Goal: Transaction & Acquisition: Purchase product/service

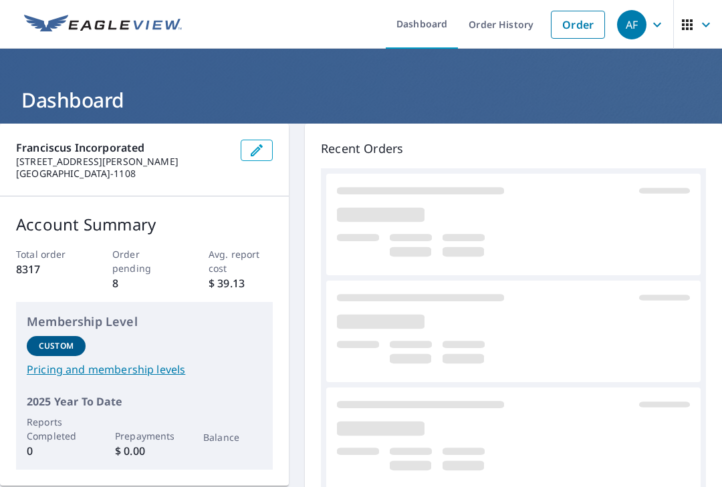
click at [572, 19] on link "Order" at bounding box center [578, 25] width 54 height 28
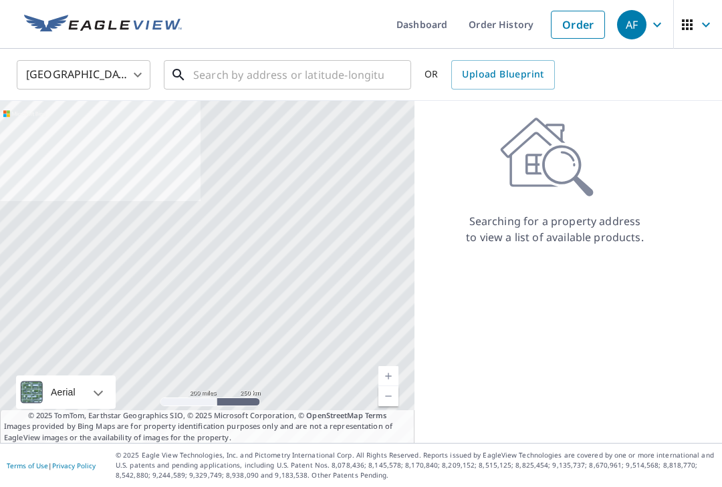
click at [253, 72] on input "text" at bounding box center [288, 74] width 191 height 37
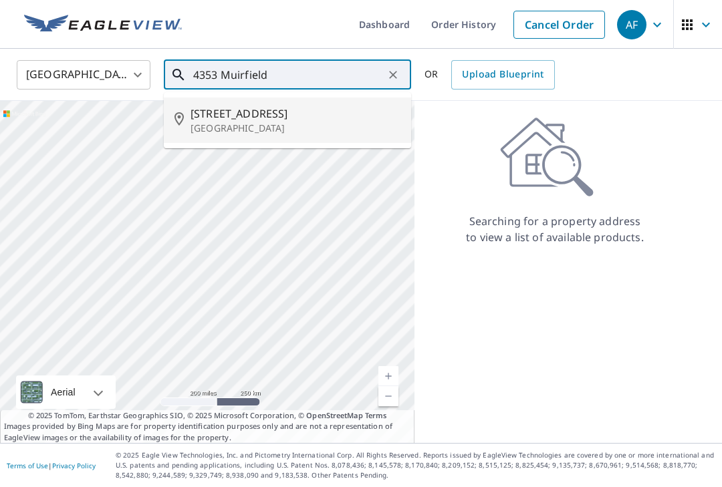
click at [263, 120] on span "[STREET_ADDRESS]" at bounding box center [296, 114] width 210 height 16
type input "[STREET_ADDRESS]"
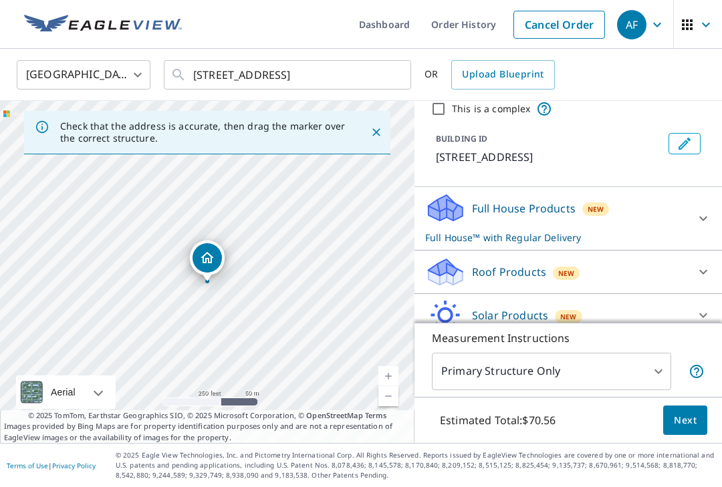
scroll to position [68, 0]
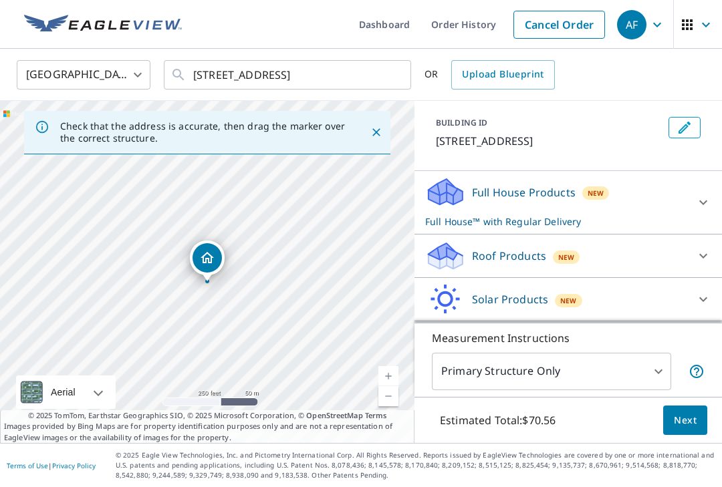
click at [545, 260] on div "Roof Products New" at bounding box center [556, 256] width 262 height 31
click at [477, 292] on p "Premium" at bounding box center [468, 290] width 47 height 16
click at [445, 292] on input "Premium $0" at bounding box center [435, 290] width 20 height 16
checkbox input "true"
checkbox input "false"
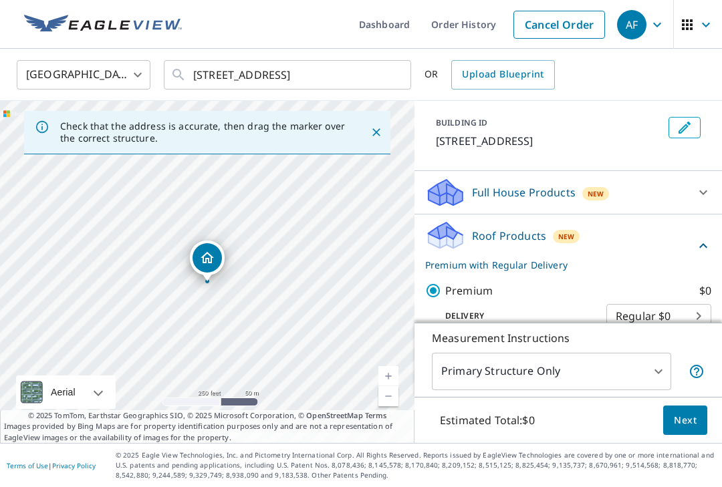
click at [688, 429] on span "Next" at bounding box center [685, 420] width 23 height 17
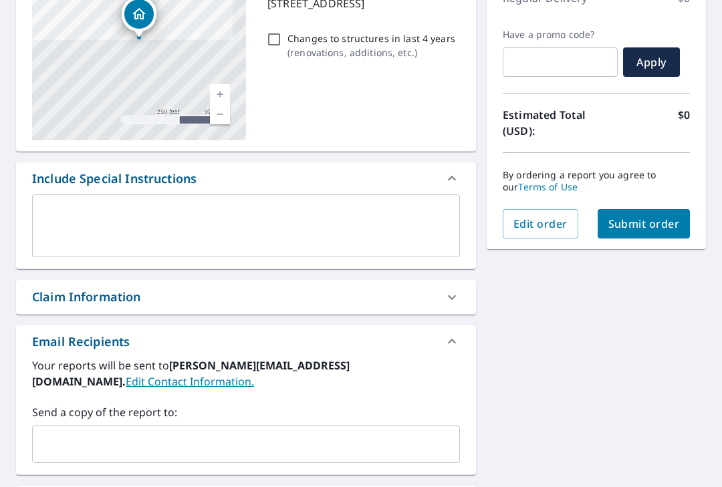
scroll to position [227, 0]
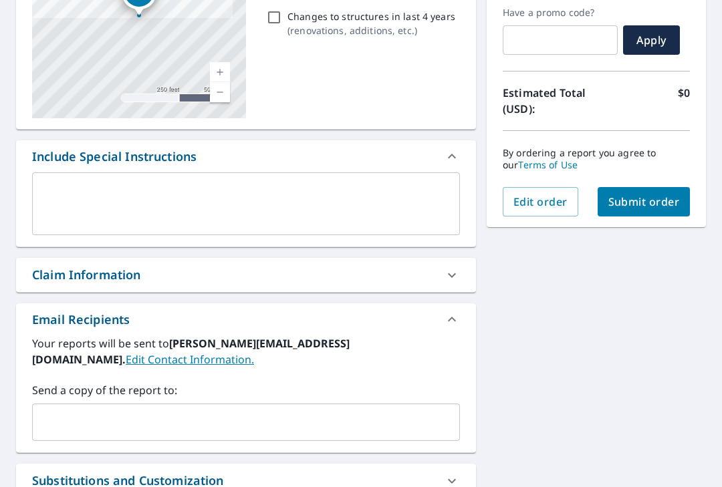
click at [108, 410] on input "text" at bounding box center [236, 422] width 396 height 25
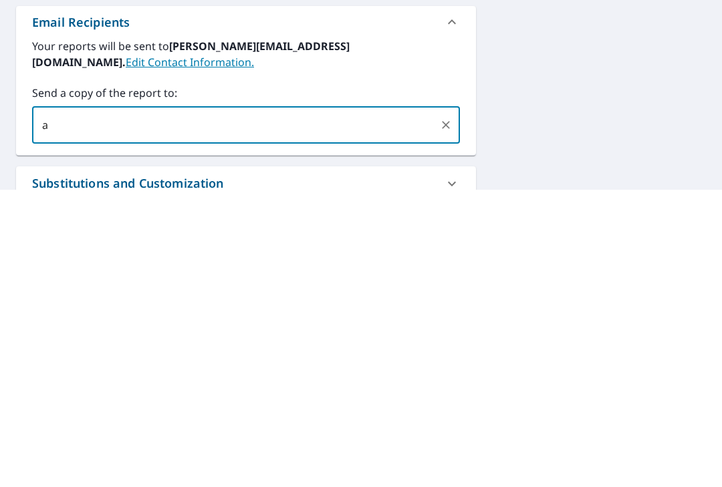
scroll to position [24, 0]
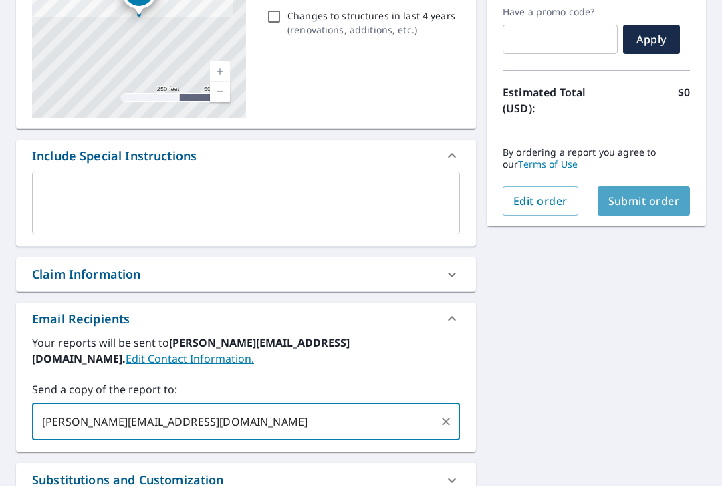
type input "[PERSON_NAME][EMAIL_ADDRESS][DOMAIN_NAME]"
click at [664, 195] on span "Submit order" at bounding box center [644, 202] width 72 height 15
checkbox input "true"
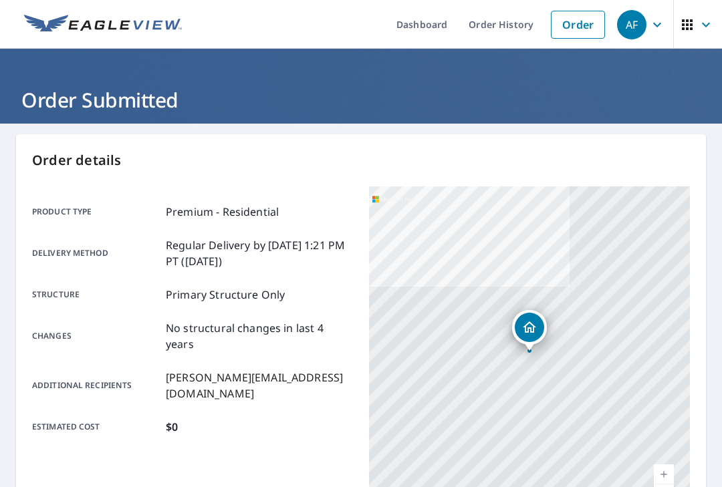
click at [468, 154] on p "Order details" at bounding box center [361, 160] width 658 height 20
click at [520, 19] on link "Order History" at bounding box center [501, 24] width 86 height 49
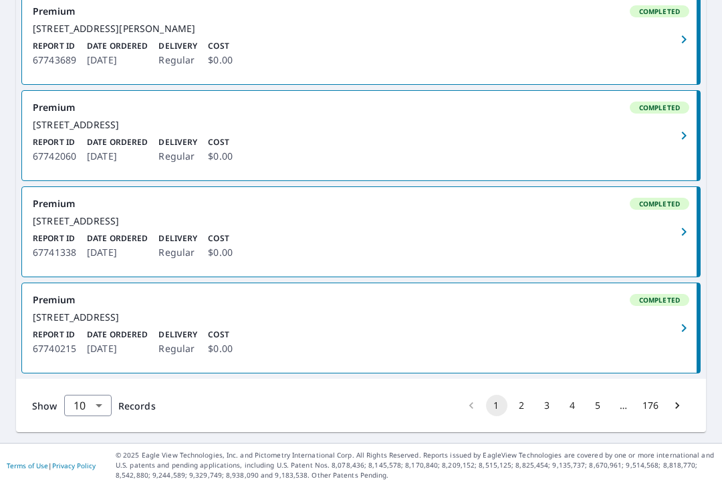
scroll to position [1015, 0]
click at [525, 416] on button "2" at bounding box center [521, 405] width 21 height 21
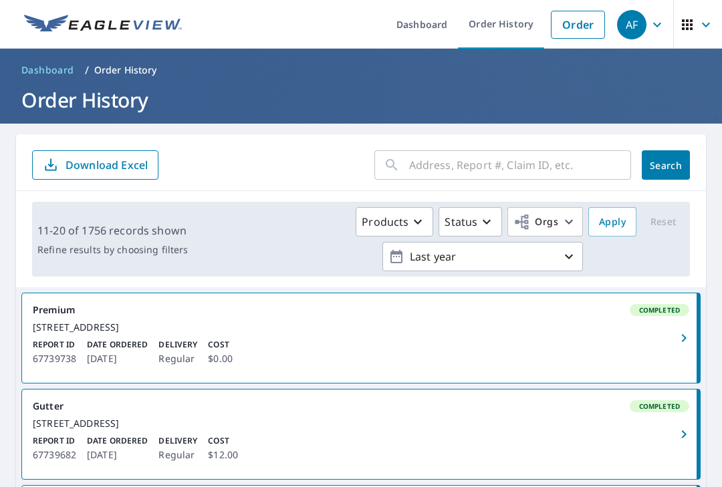
click at [585, 20] on link "Order" at bounding box center [578, 25] width 54 height 28
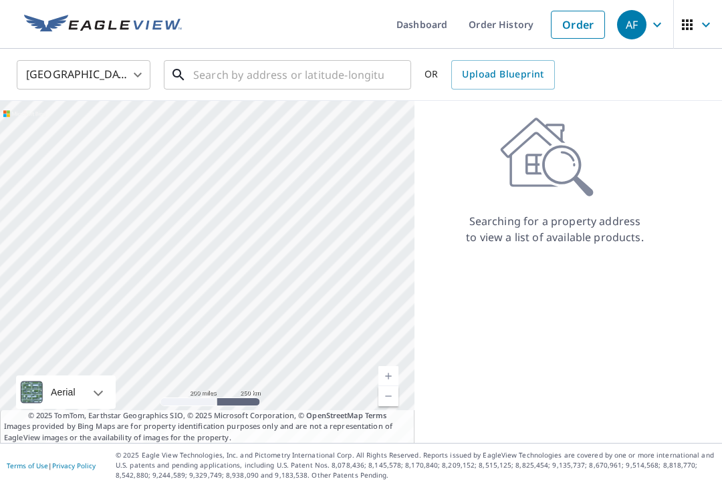
click at [253, 73] on input "text" at bounding box center [288, 74] width 191 height 37
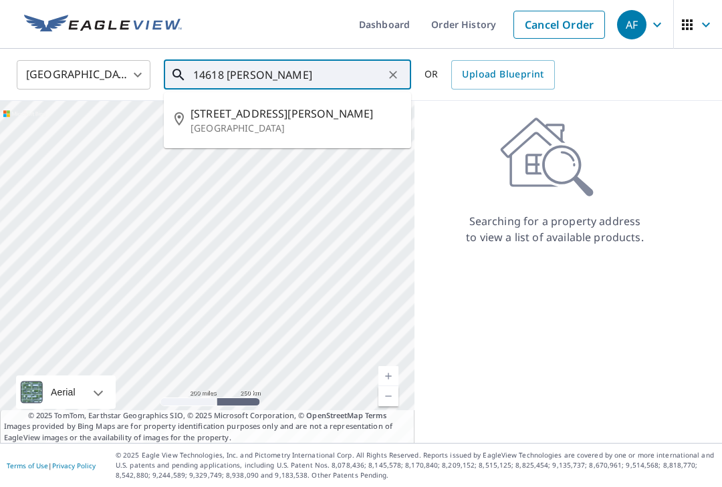
click at [227, 119] on span "[STREET_ADDRESS][PERSON_NAME]" at bounding box center [296, 114] width 210 height 16
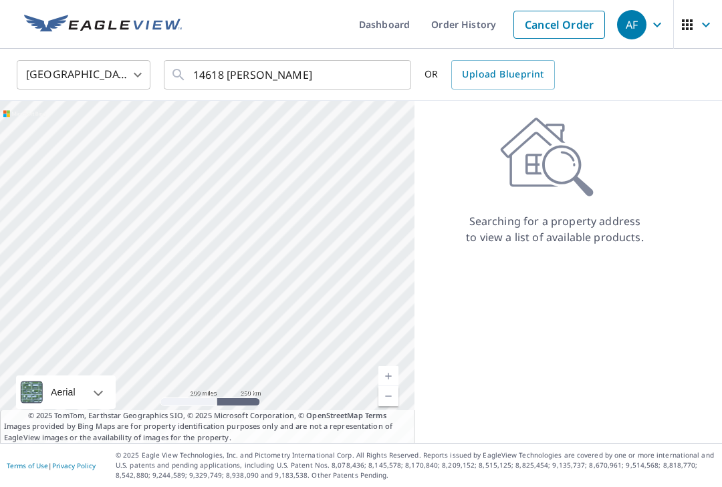
type input "[STREET_ADDRESS][PERSON_NAME]"
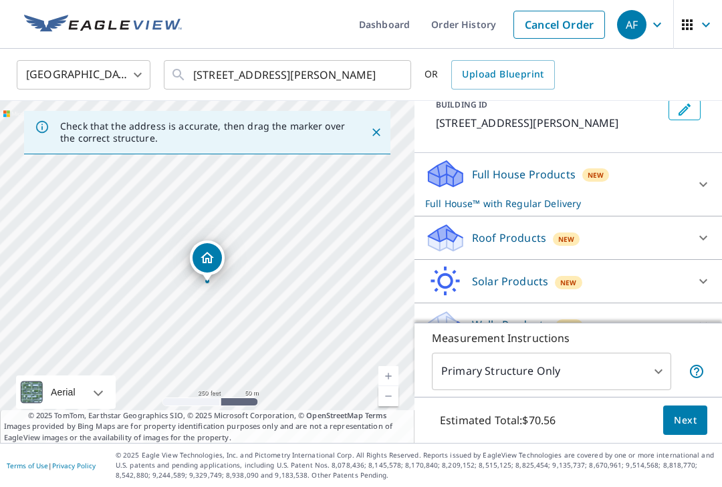
click at [567, 231] on div "New" at bounding box center [566, 238] width 27 height 16
click at [434, 268] on input "Premium $0" at bounding box center [435, 273] width 20 height 16
checkbox input "true"
checkbox input "false"
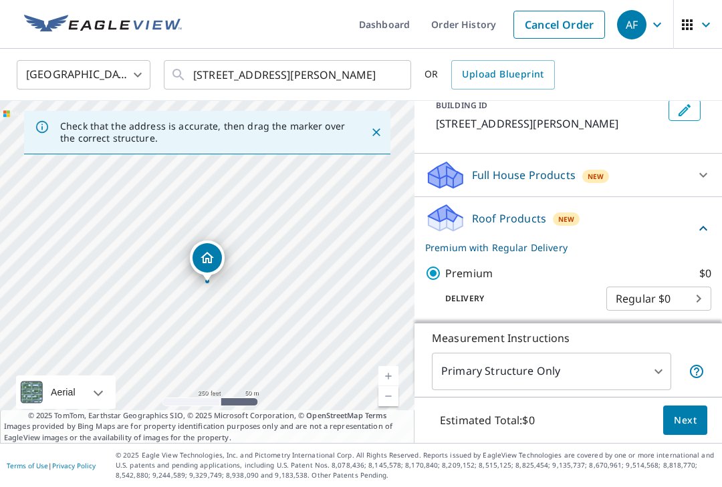
click at [686, 436] on button "Next" at bounding box center [685, 421] width 44 height 30
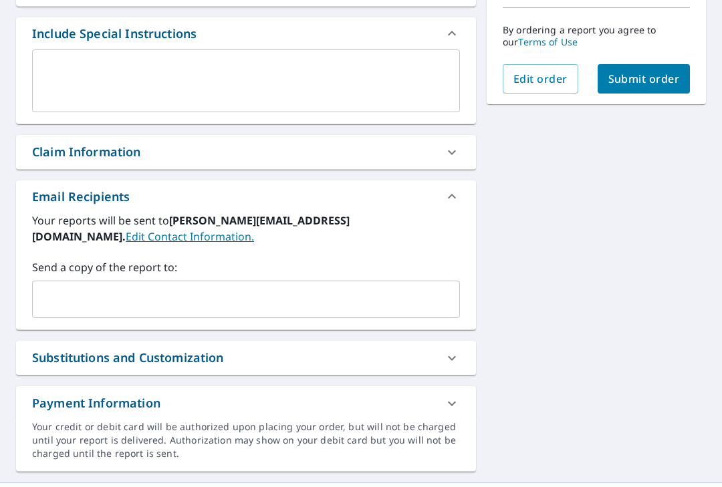
scroll to position [350, 0]
click at [89, 287] on input "text" at bounding box center [236, 299] width 396 height 25
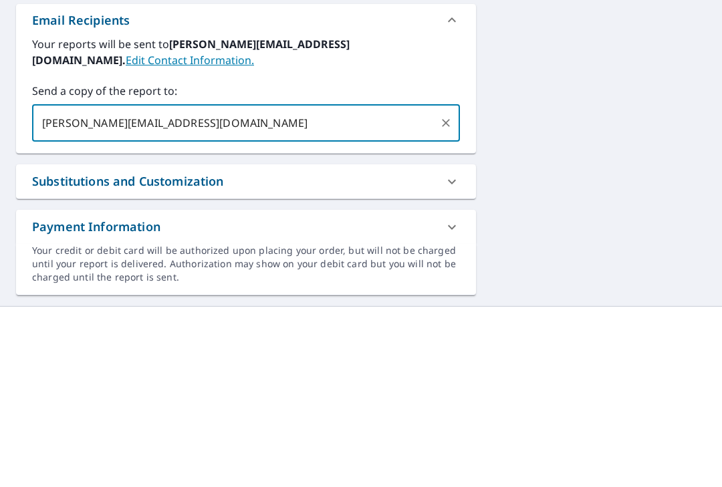
scroll to position [24, 0]
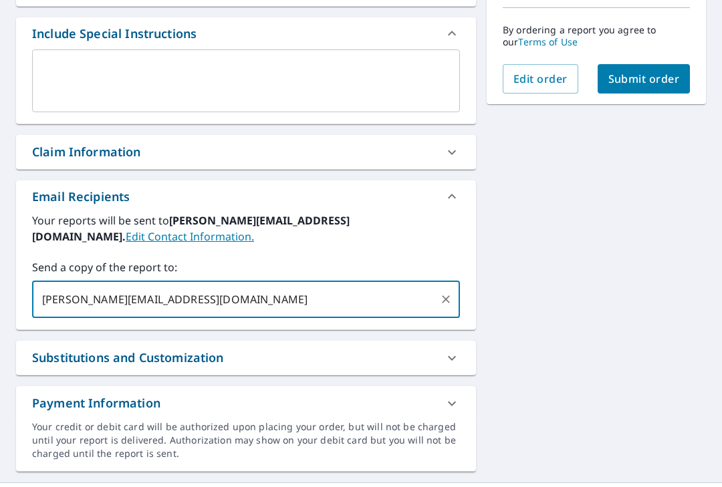
type input "[PERSON_NAME][EMAIL_ADDRESS][DOMAIN_NAME]"
click at [668, 72] on span "Submit order" at bounding box center [644, 79] width 72 height 15
checkbox input "true"
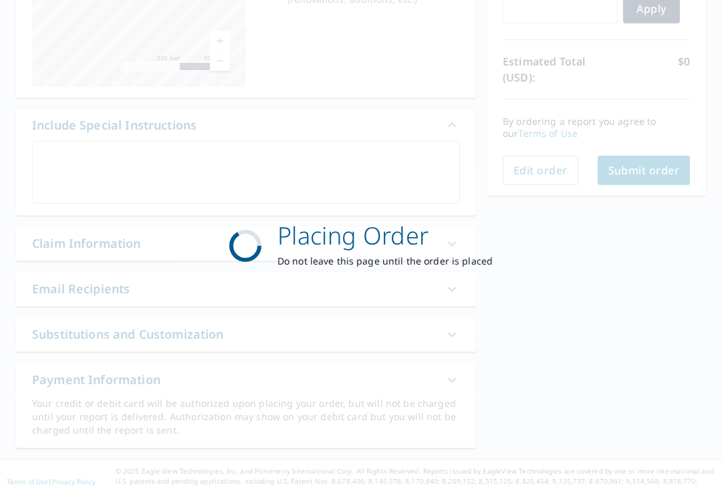
scroll to position [251, 0]
